Goal: Task Accomplishment & Management: Use online tool/utility

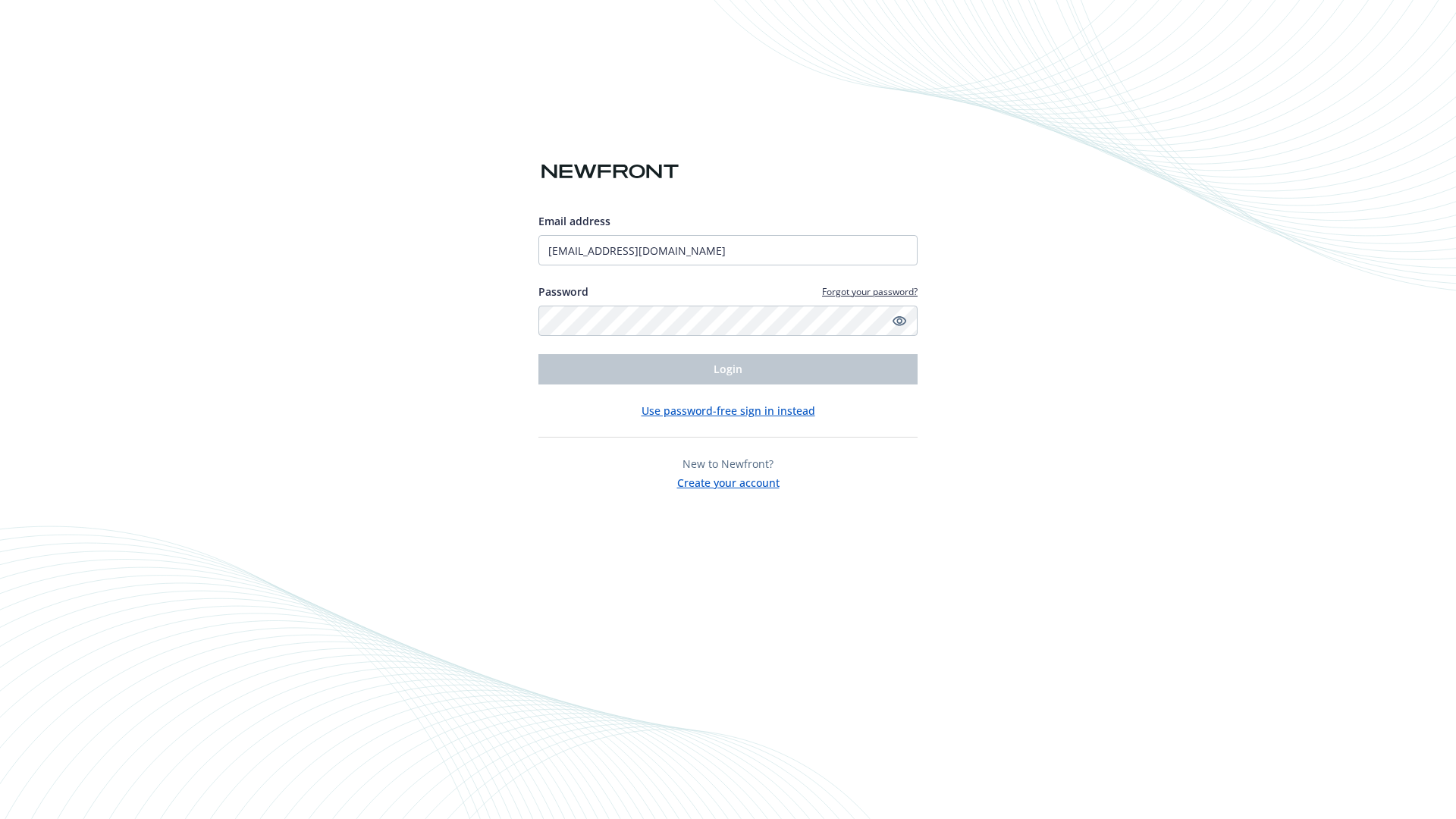
type input "[EMAIL_ADDRESS][DOMAIN_NAME]"
click at [728, 369] on span "Login" at bounding box center [728, 369] width 29 height 15
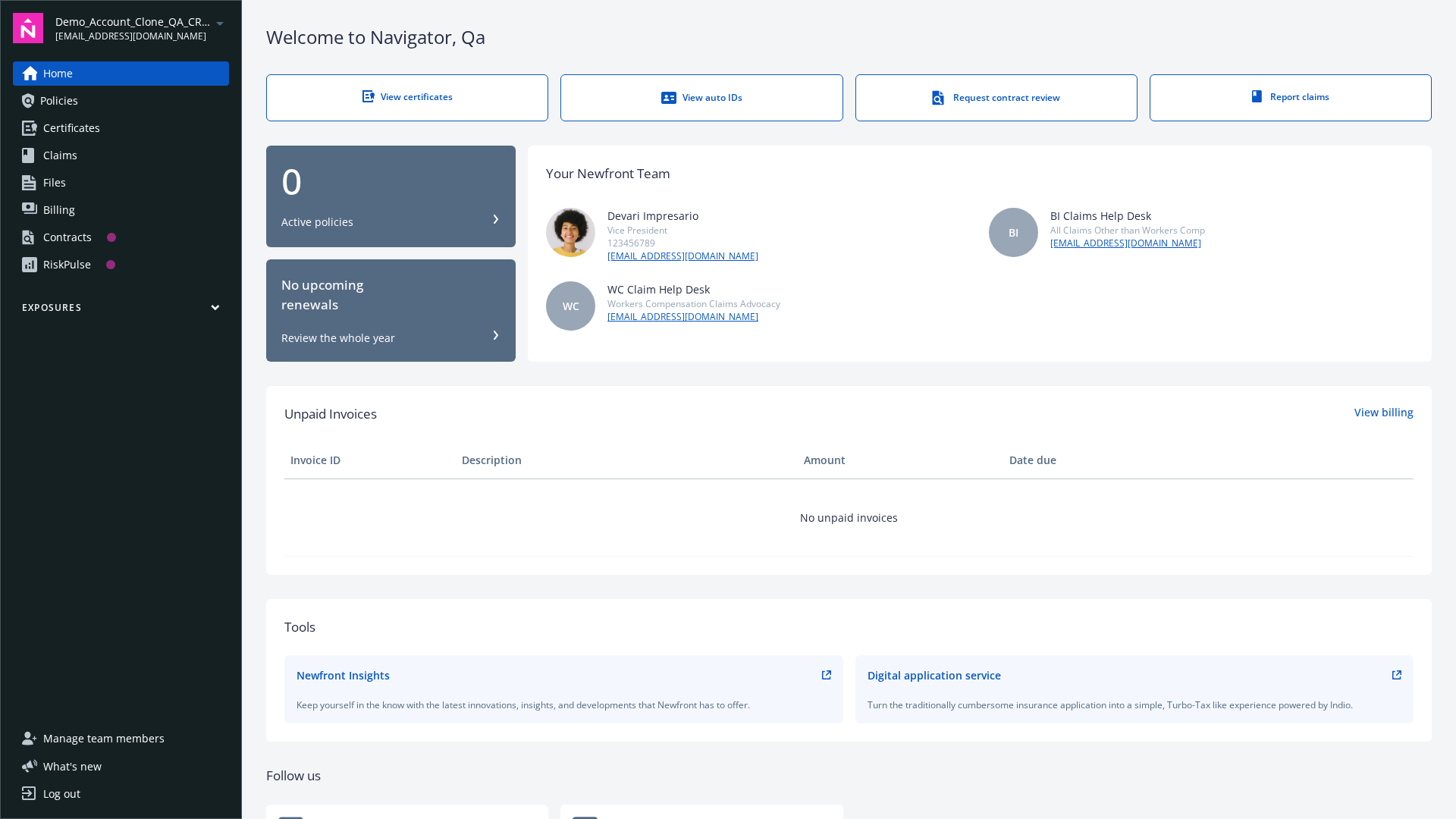
click at [142, 28] on span "Demo_Account_Clone_QA_CR_Tests_Prospect" at bounding box center [133, 22] width 156 height 16
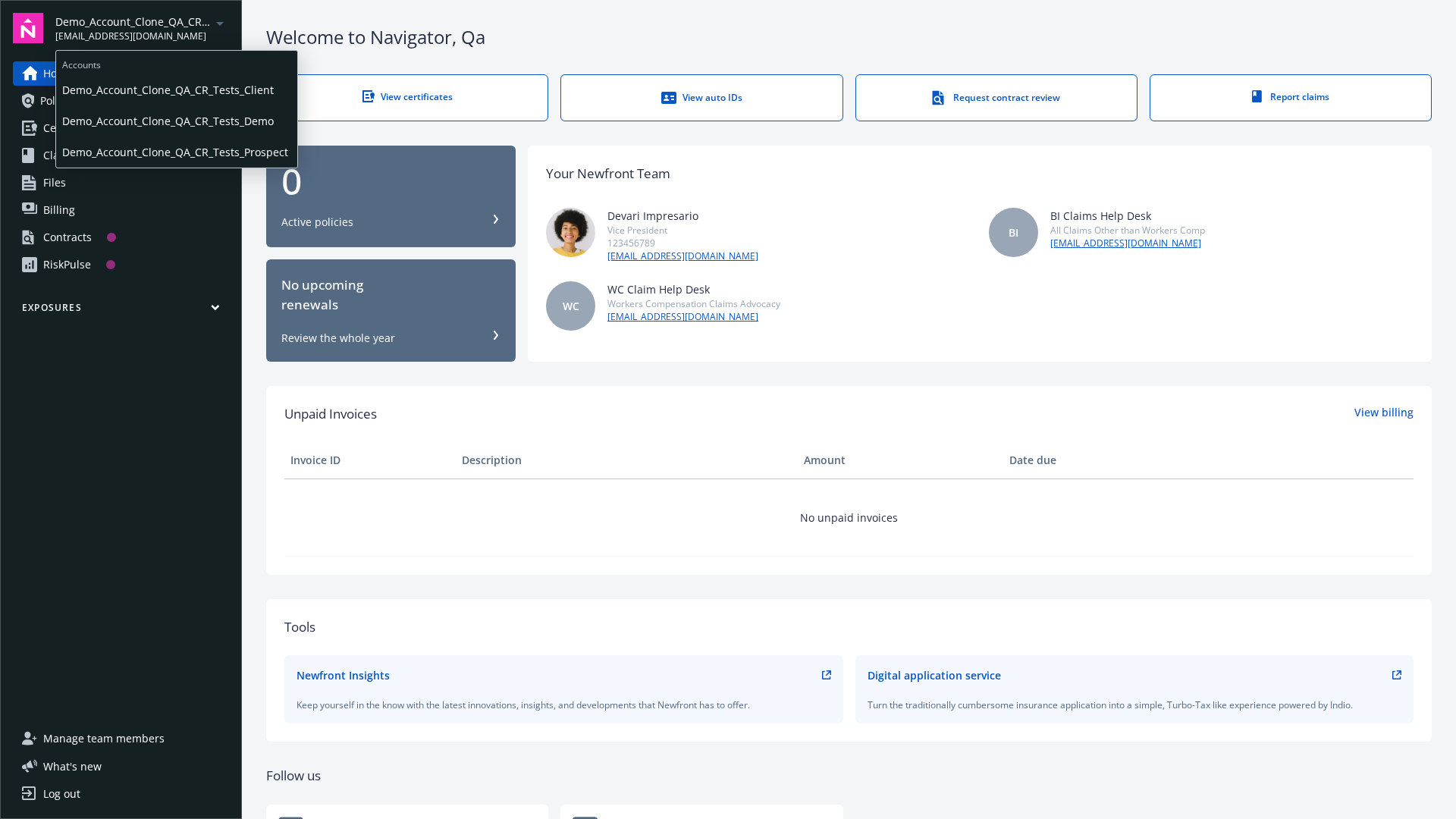
click at [175, 90] on span "Demo_Account_Clone_QA_CR_Tests_Client" at bounding box center [177, 90] width 229 height 31
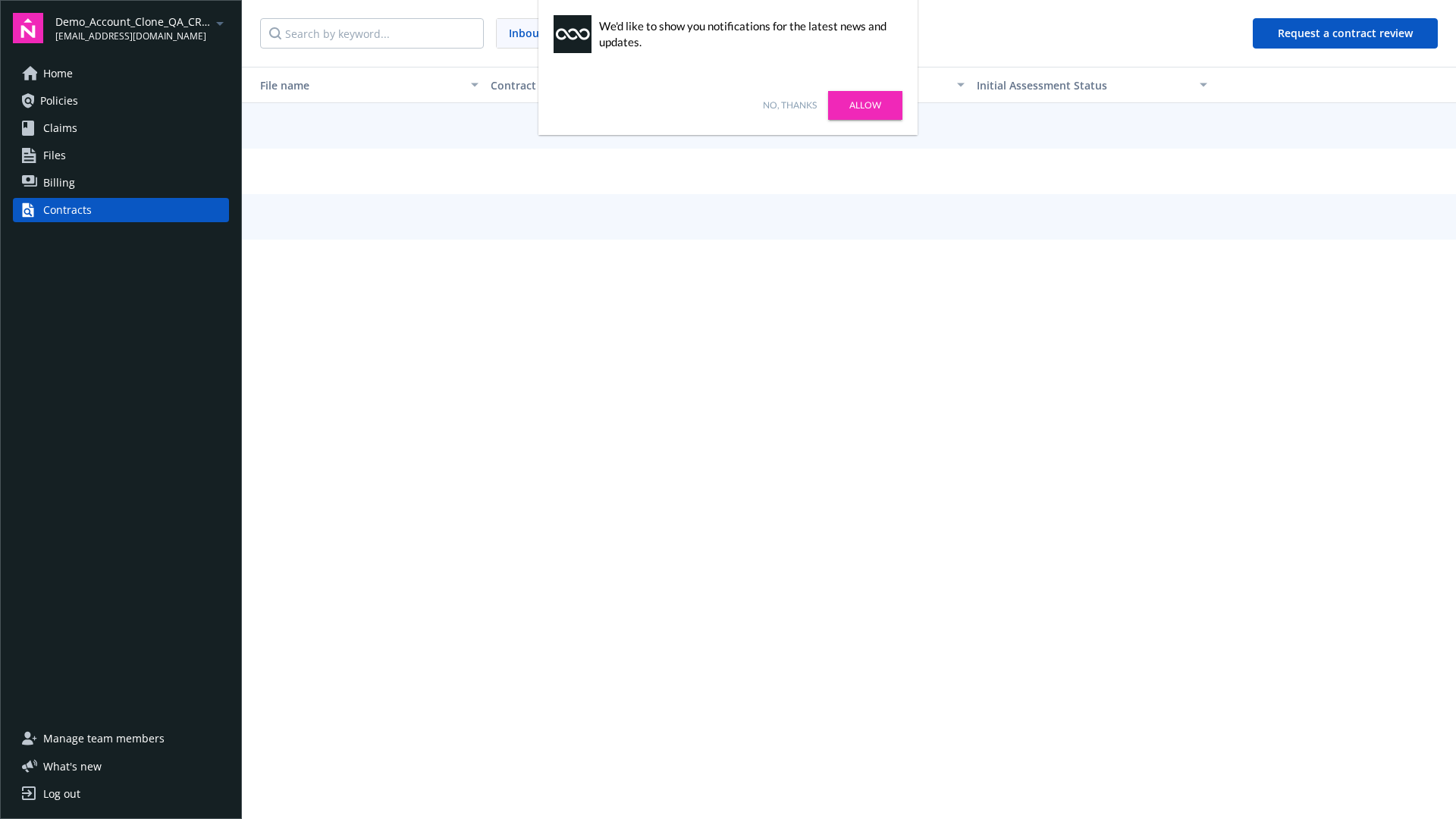
click at [790, 106] on link "No, thanks" at bounding box center [790, 106] width 54 height 14
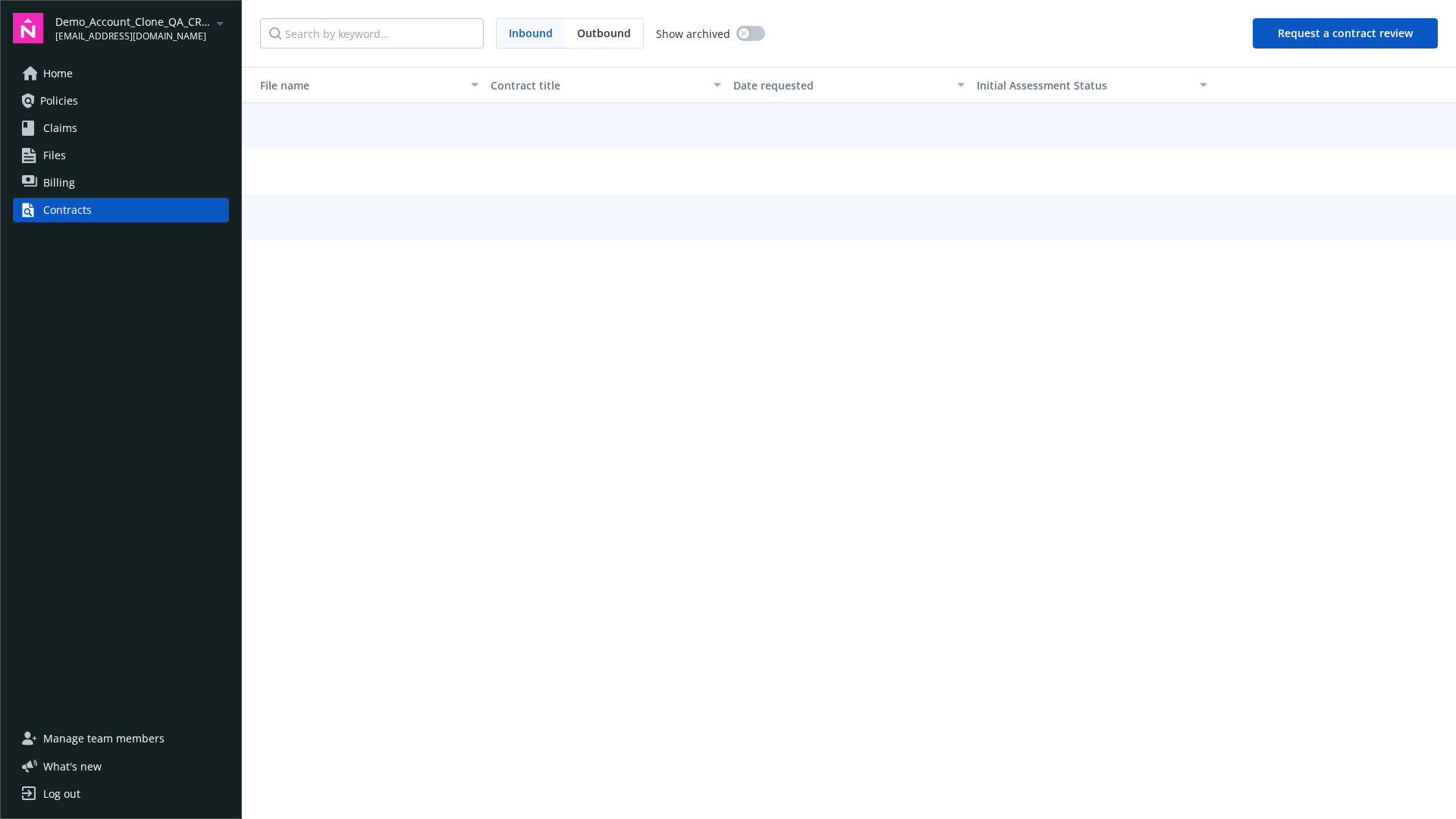
click at [1346, 34] on button "Request a contract review" at bounding box center [1346, 33] width 185 height 30
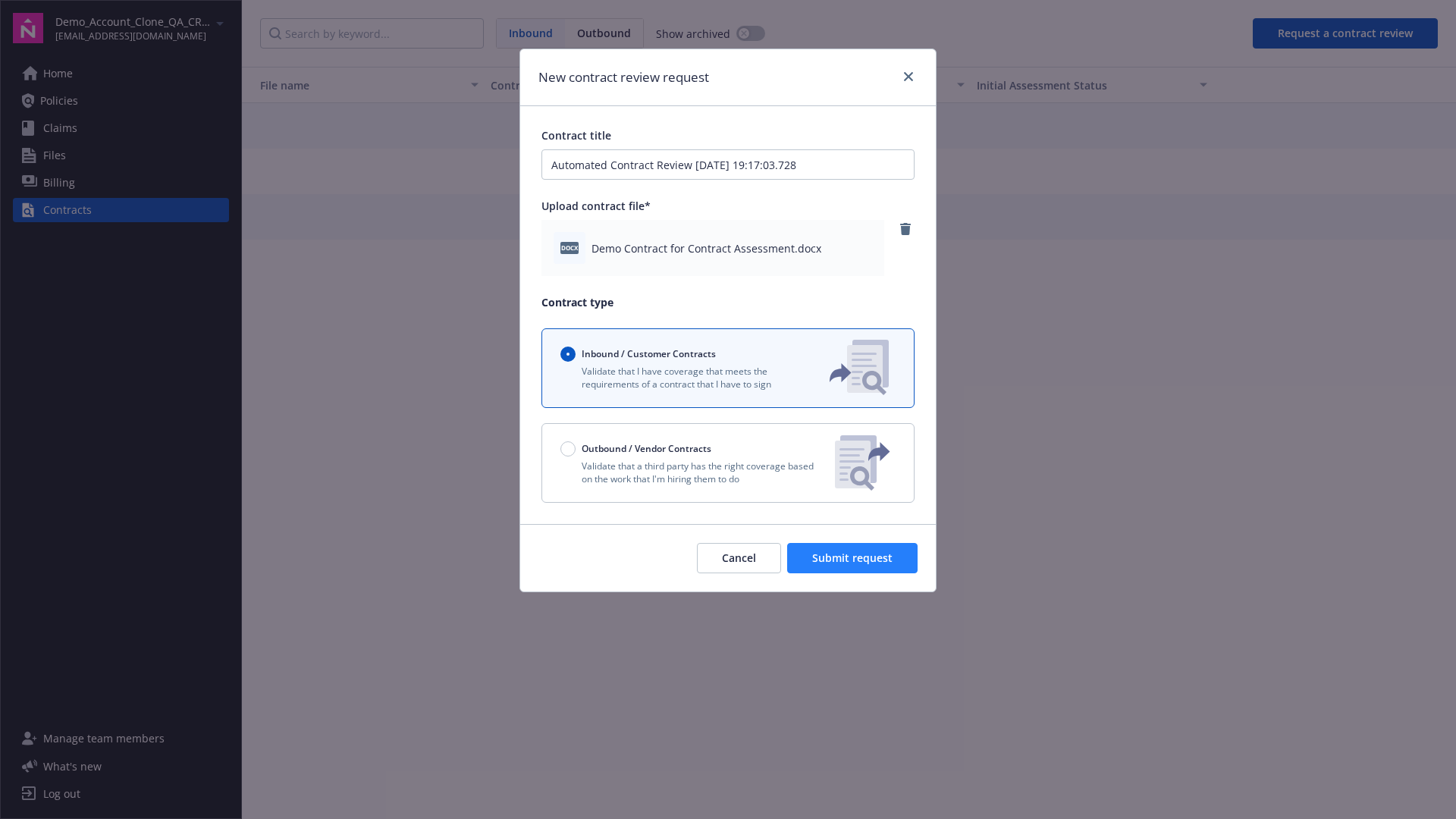
type input "Automated Contract Review [DATE] 19:17:03.728"
click at [853, 558] on span "Submit request" at bounding box center [852, 558] width 81 height 15
